Goal: Find specific page/section: Find specific page/section

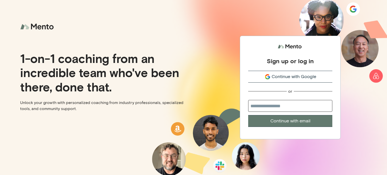
click at [262, 76] on div "Continue with Google" at bounding box center [290, 76] width 84 height 7
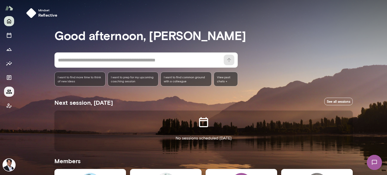
drag, startPoint x: 9, startPoint y: 106, endPoint x: 6, endPoint y: 89, distance: 17.6
click at [8, 112] on div at bounding box center [9, 95] width 18 height 159
click at [11, 90] on icon "Members" at bounding box center [9, 92] width 6 height 6
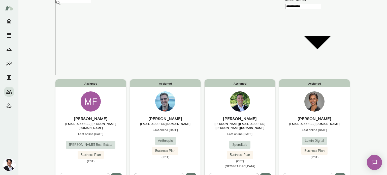
scroll to position [50, 0]
click at [89, 115] on h6 "Max Finkelstein" at bounding box center [90, 118] width 71 height 6
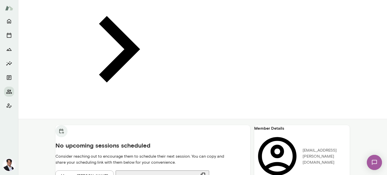
scroll to position [227, 0]
